Goal: Transaction & Acquisition: Purchase product/service

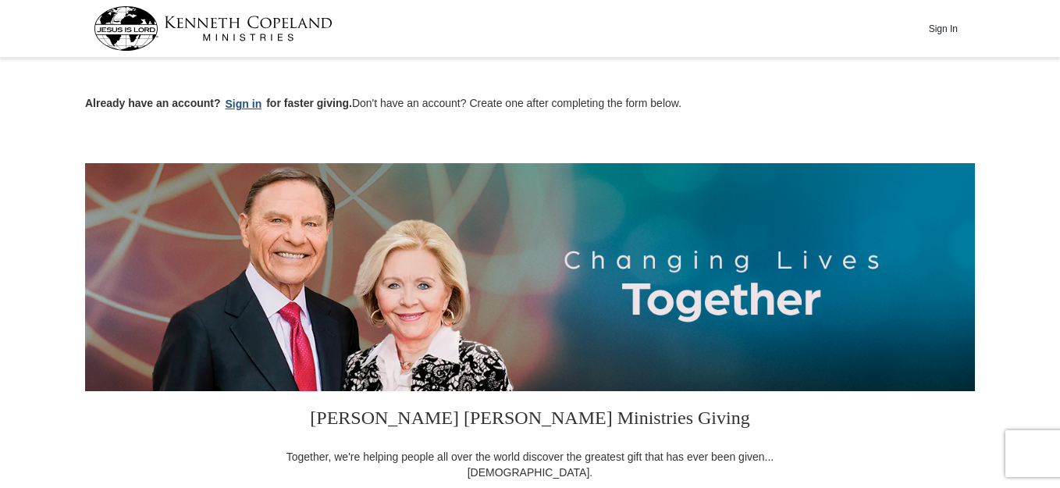
click at [238, 99] on button "Sign in" at bounding box center [244, 104] width 46 height 18
click at [245, 103] on button "Sign in" at bounding box center [244, 104] width 46 height 18
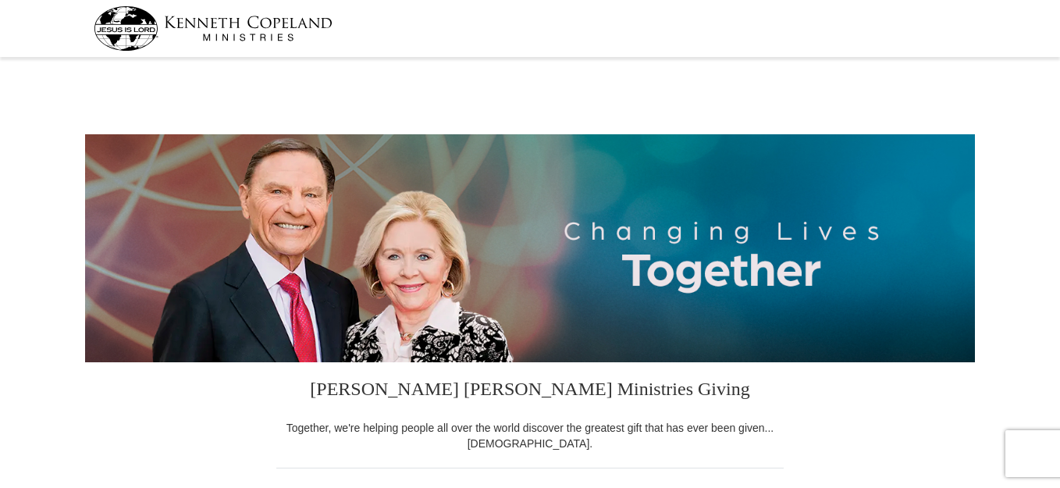
select select "OK"
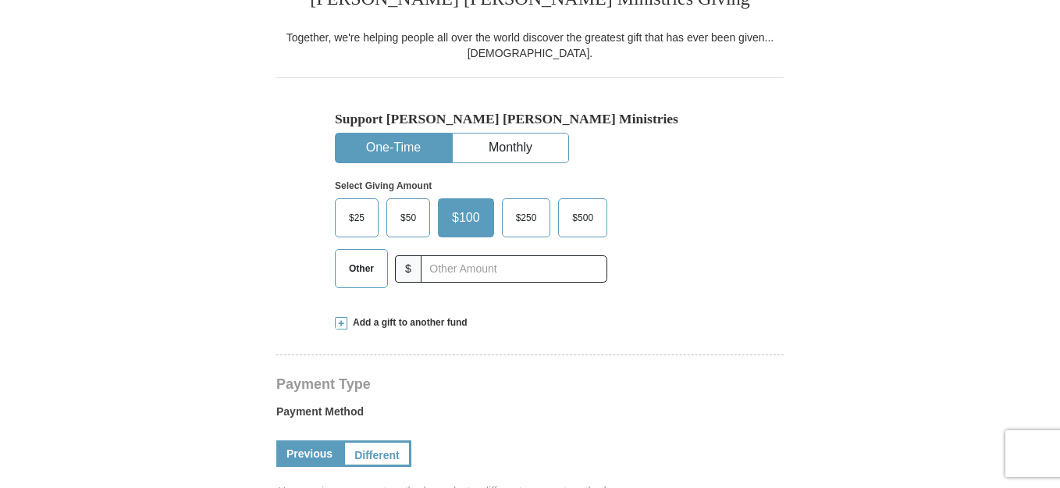
scroll to position [312, 0]
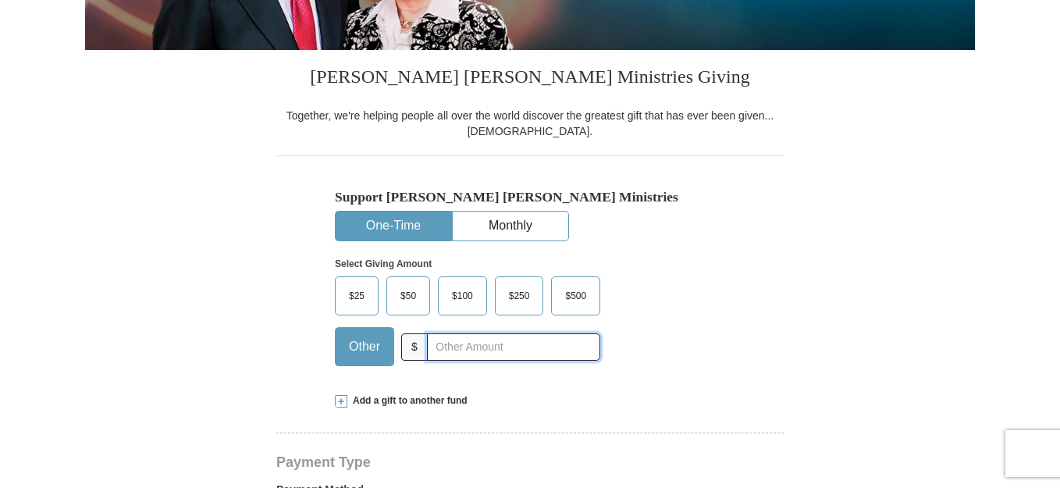
click at [427, 346] on input "text" at bounding box center [513, 346] width 173 height 27
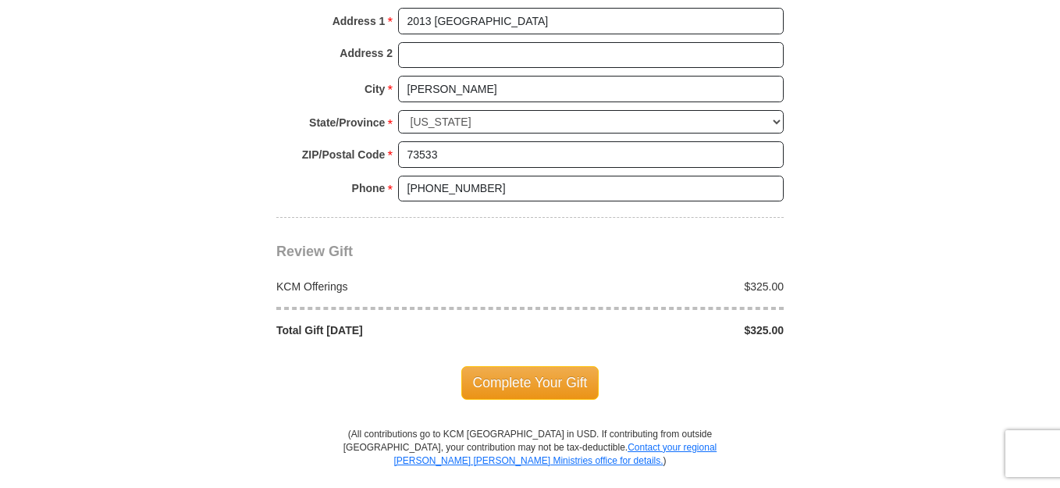
scroll to position [1249, 0]
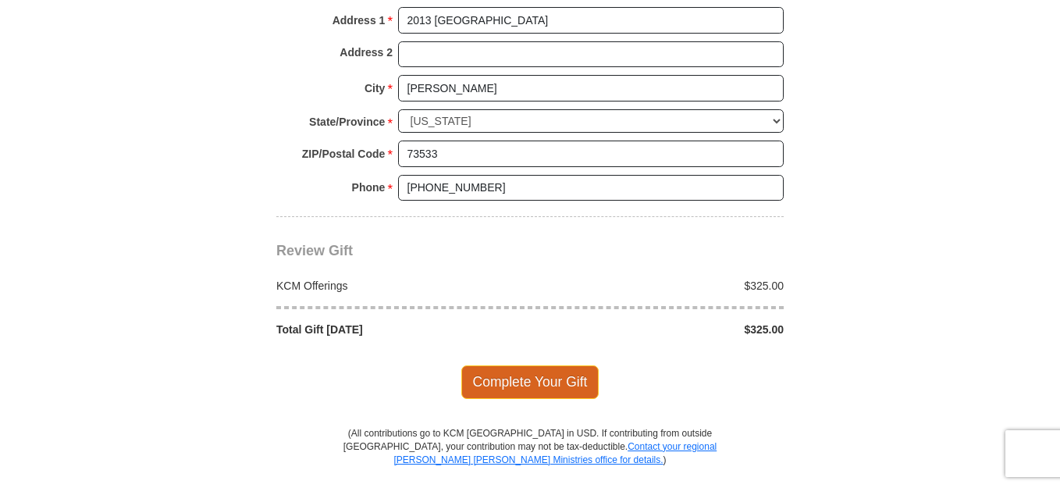
type input "325"
click at [536, 365] on span "Complete Your Gift" at bounding box center [530, 381] width 138 height 33
